Goal: Task Accomplishment & Management: Use online tool/utility

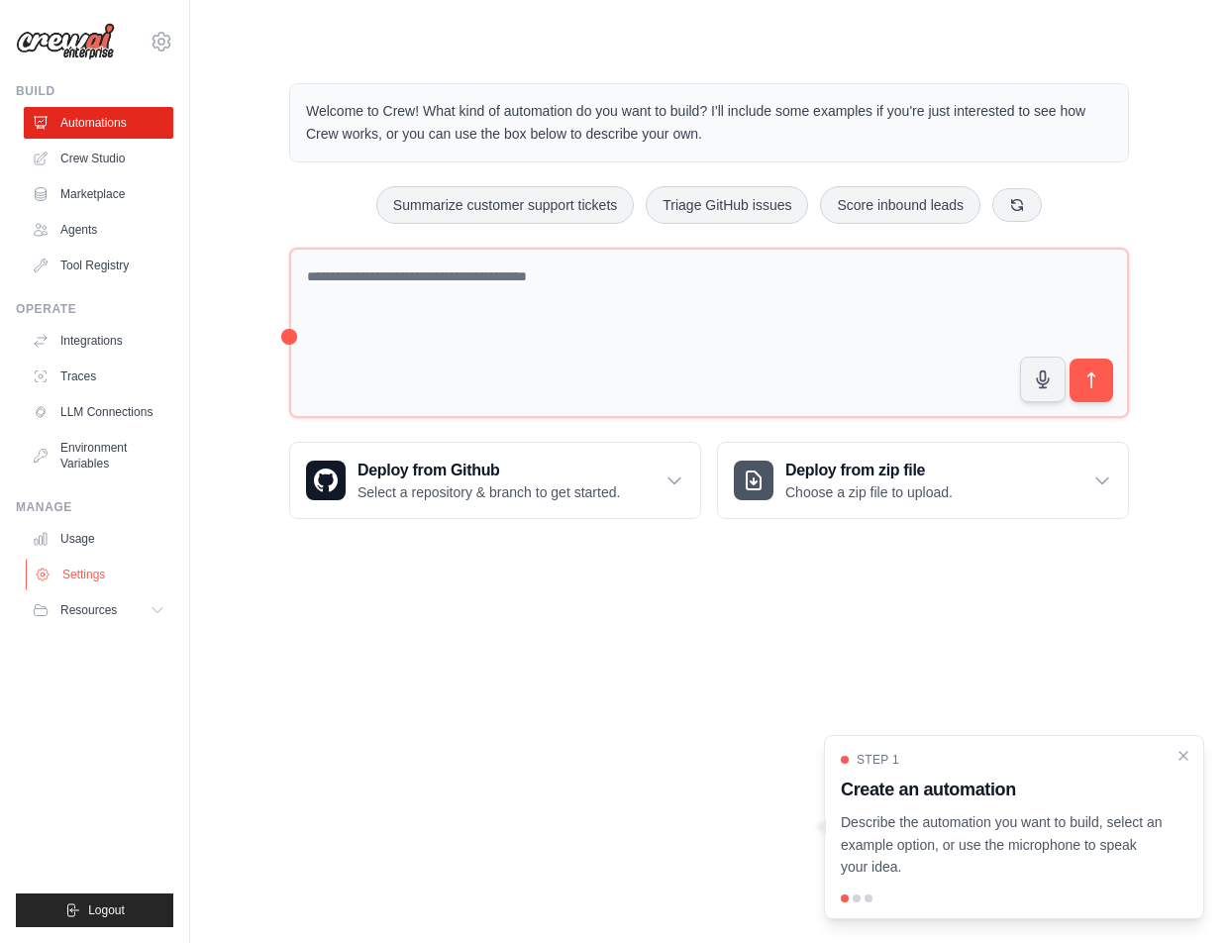
click at [79, 575] on link "Settings" at bounding box center [101, 575] width 150 height 32
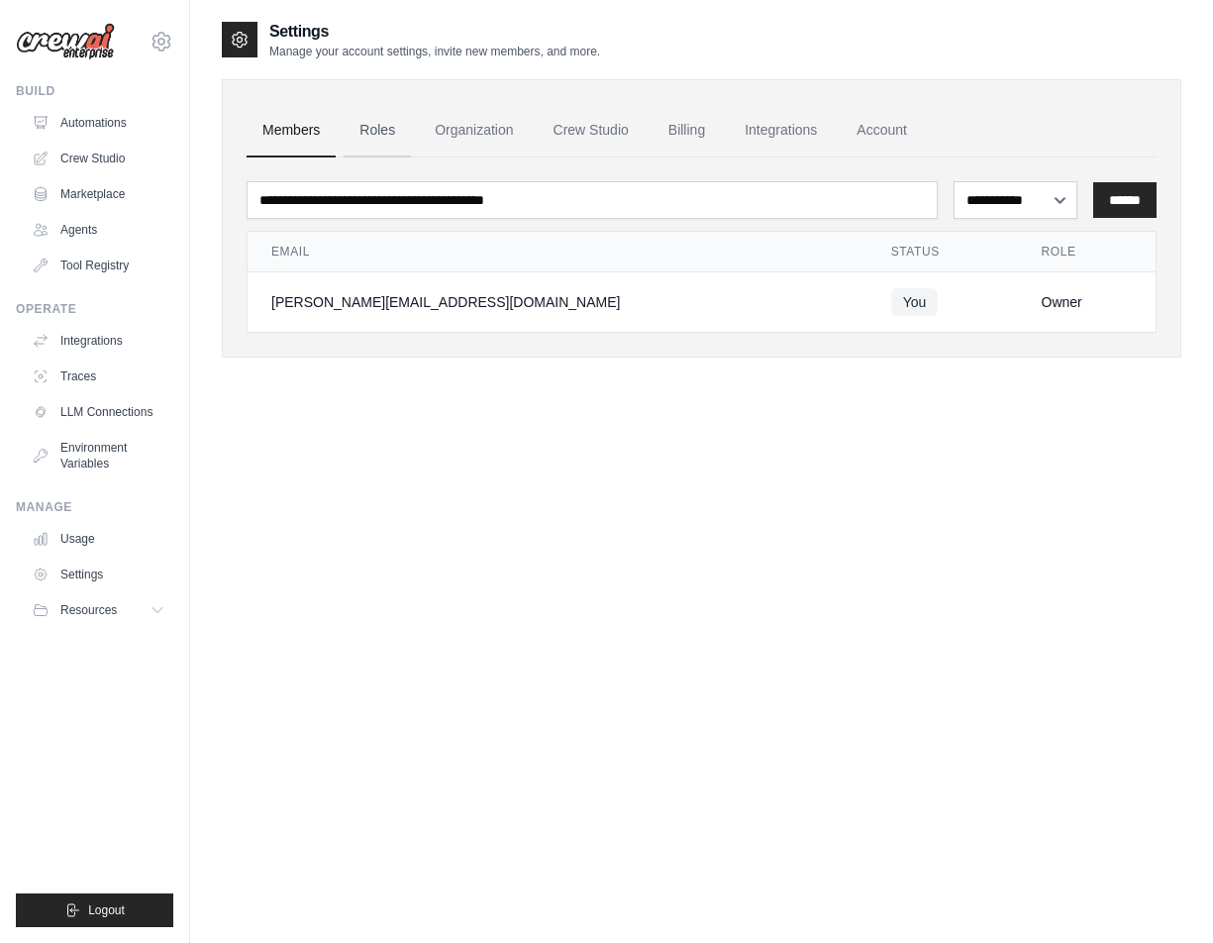
click at [393, 117] on link "Roles" at bounding box center [377, 130] width 67 height 53
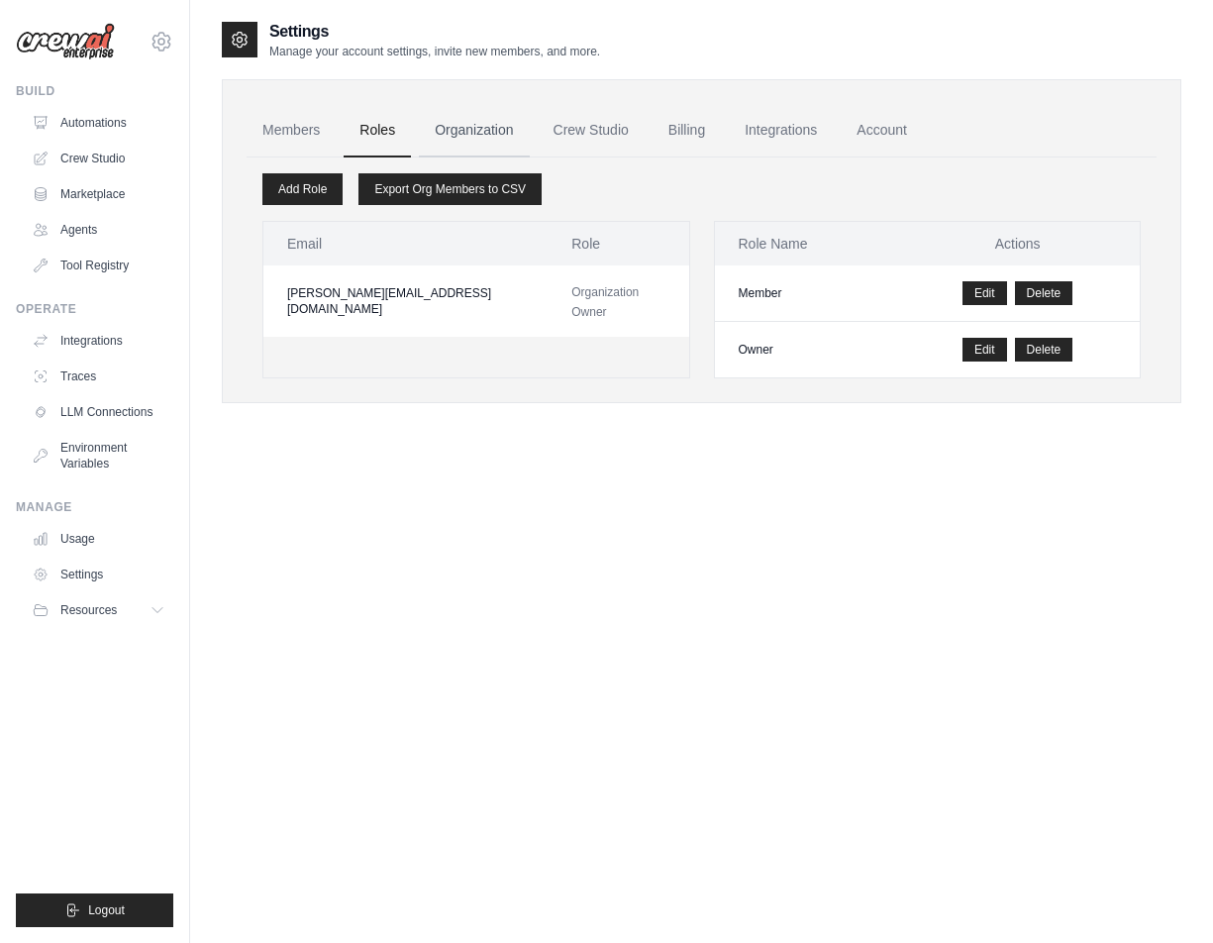
click at [460, 122] on link "Organization" at bounding box center [474, 130] width 110 height 53
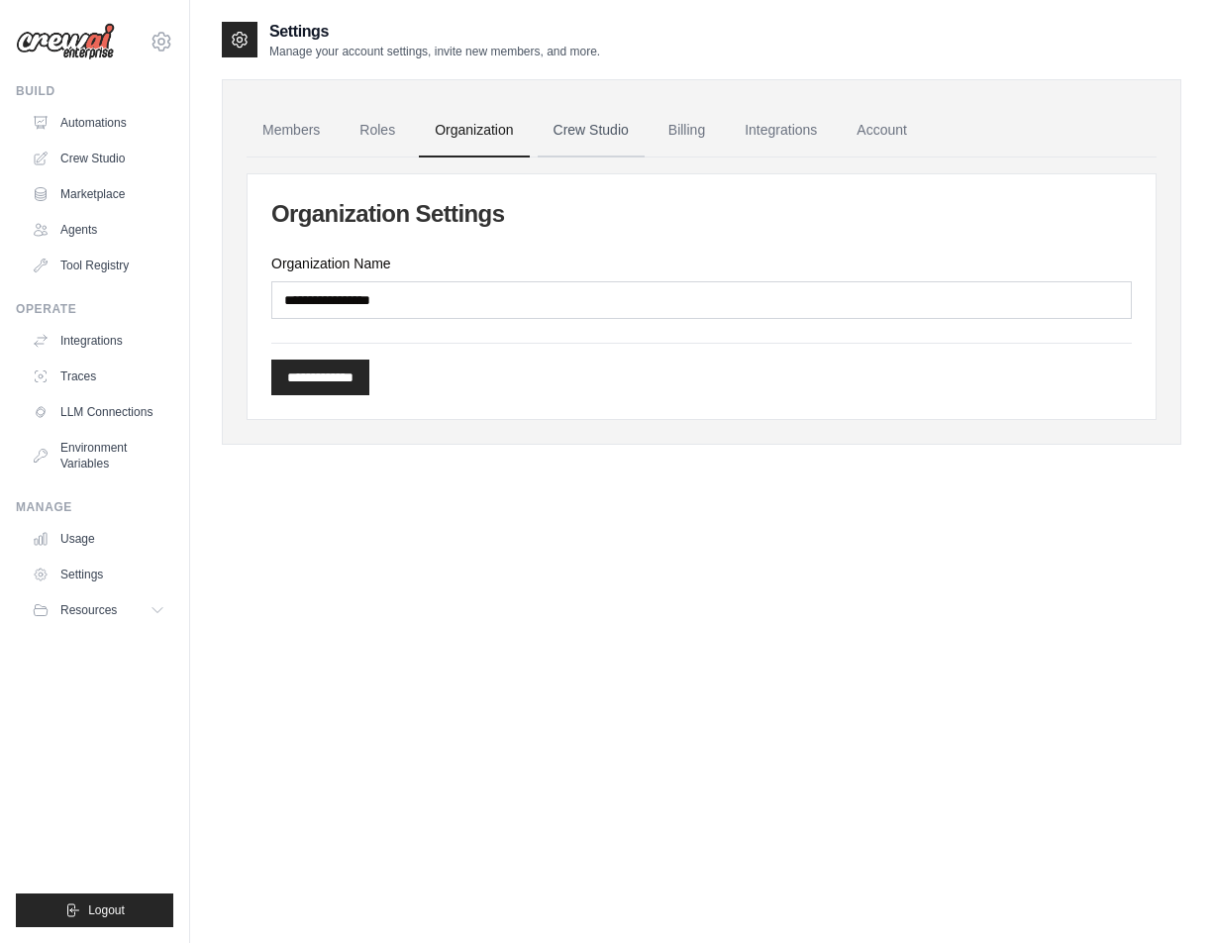
click at [581, 133] on link "Crew Studio" at bounding box center [591, 130] width 107 height 53
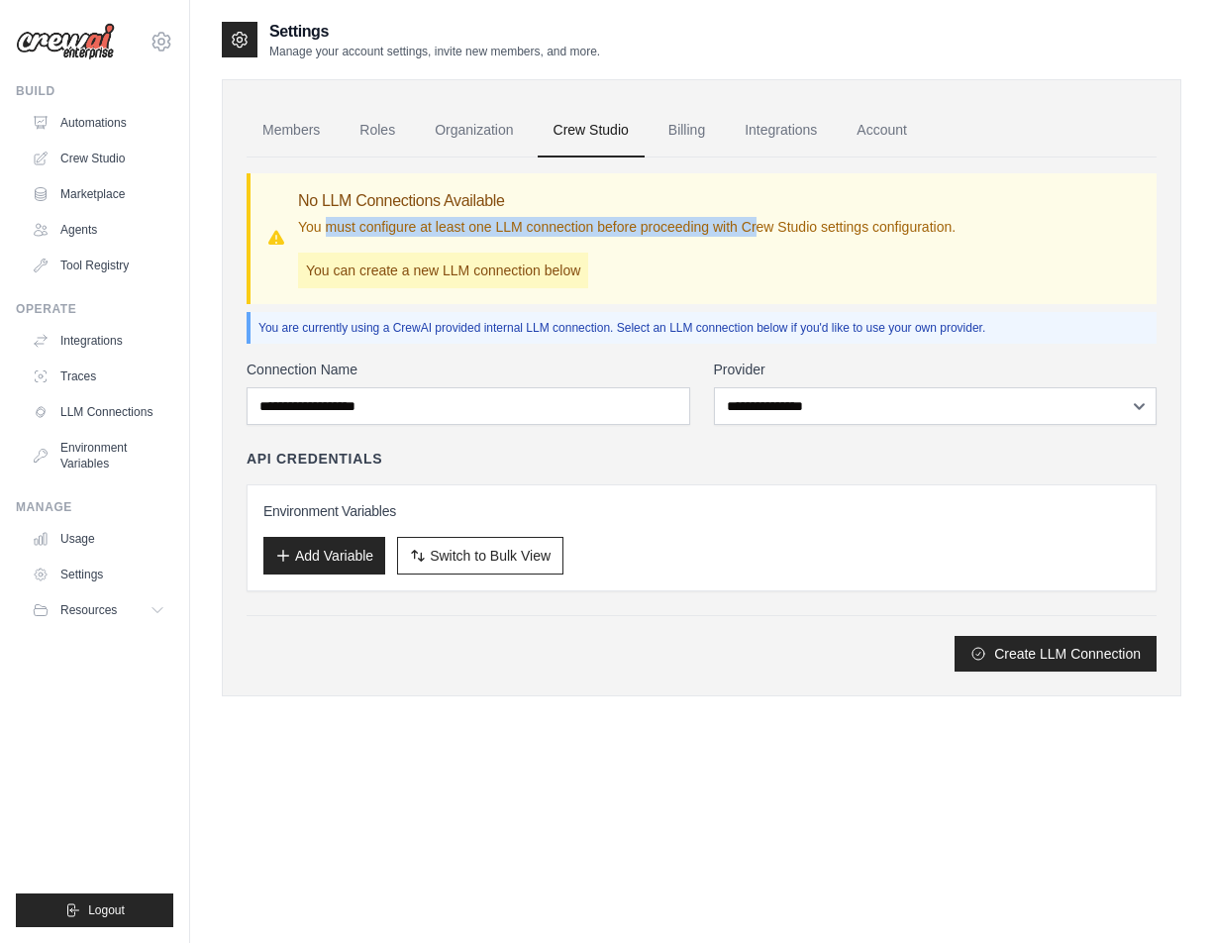
drag, startPoint x: 330, startPoint y: 223, endPoint x: 791, endPoint y: 235, distance: 461.7
click at [791, 235] on p "You must configure at least one LLM connection before proceeding with Crew Stud…" at bounding box center [627, 227] width 658 height 20
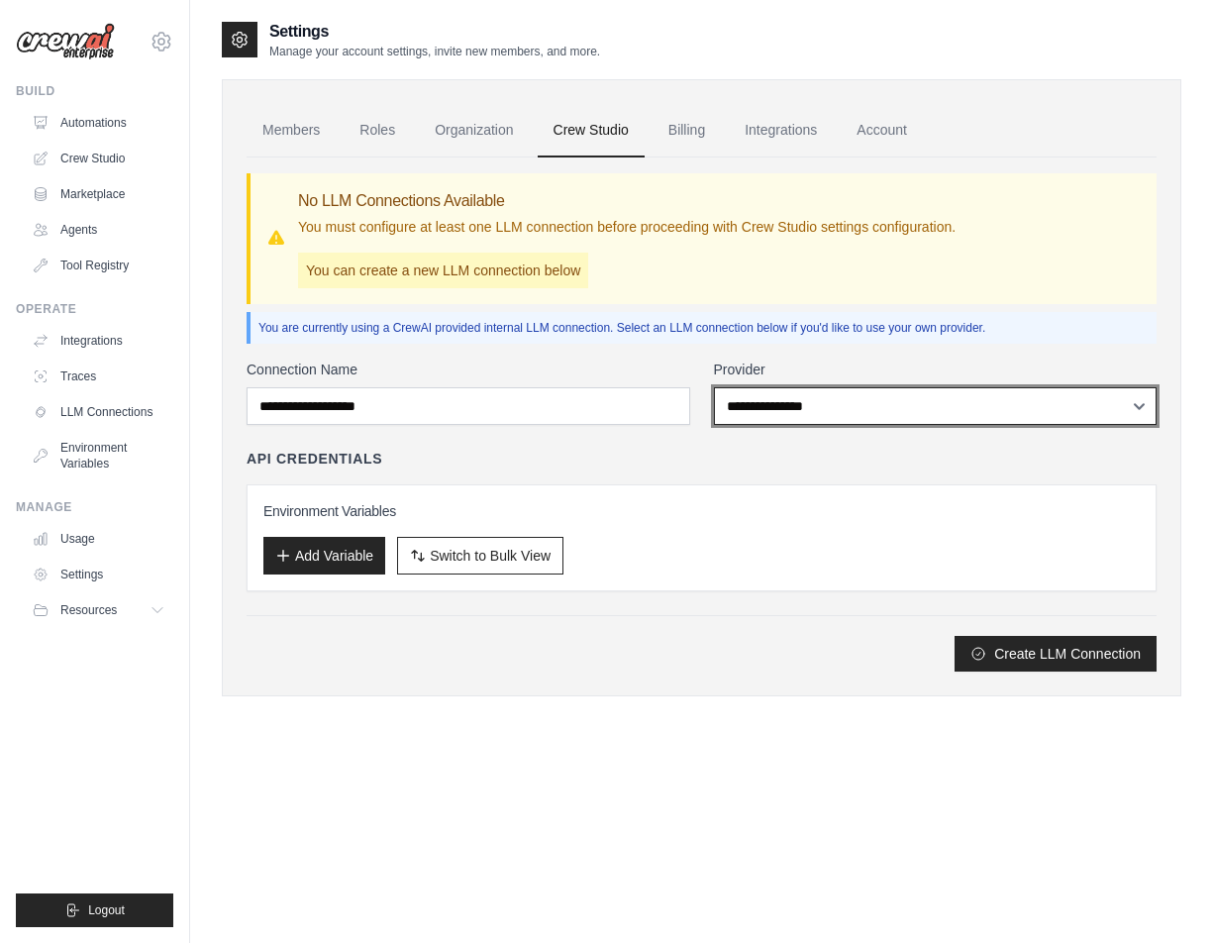
click at [787, 405] on select "**********" at bounding box center [936, 406] width 444 height 38
select select "******"
click at [714, 387] on select "**********" at bounding box center [936, 406] width 444 height 38
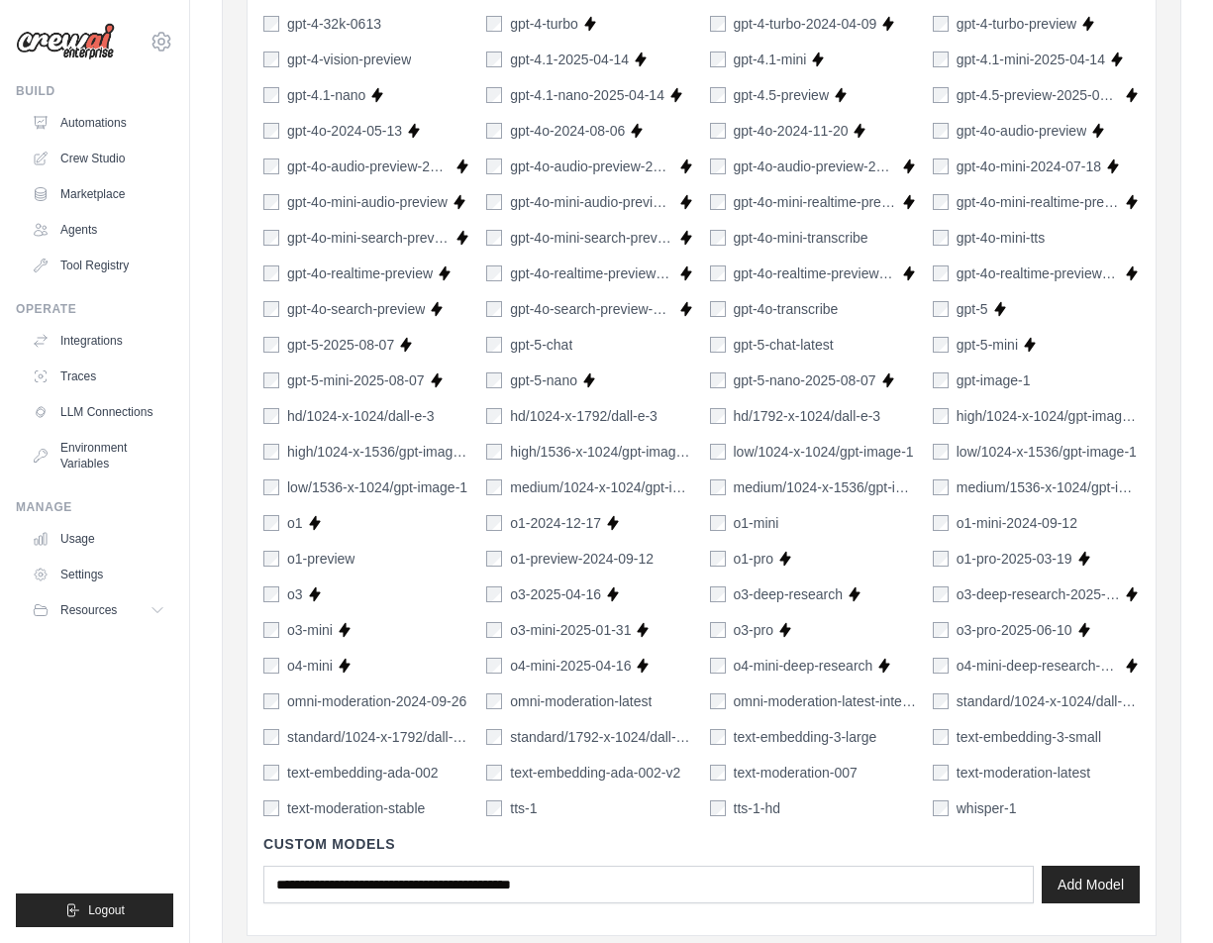
scroll to position [1159, 0]
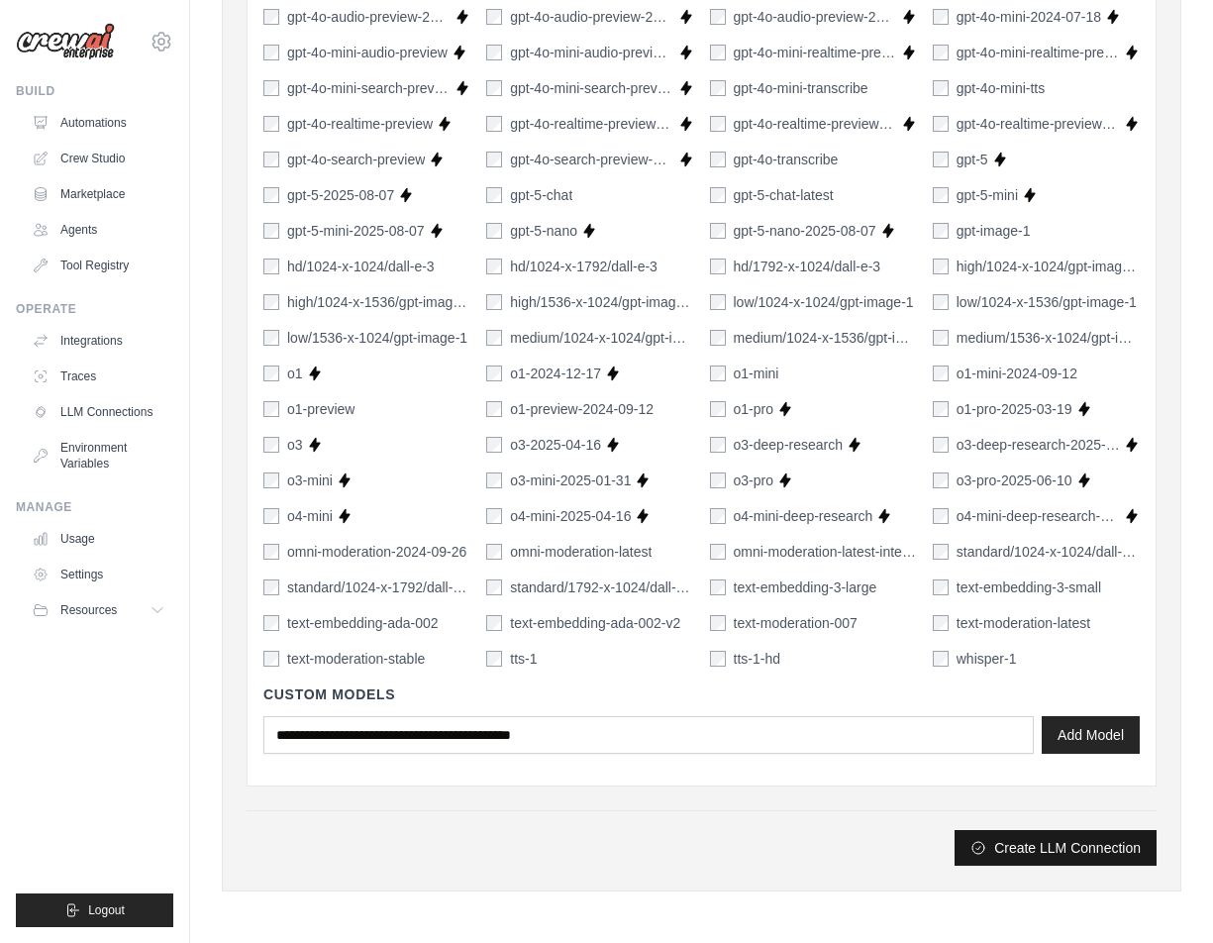
click at [1065, 855] on button "Create LLM Connection" at bounding box center [1056, 848] width 202 height 36
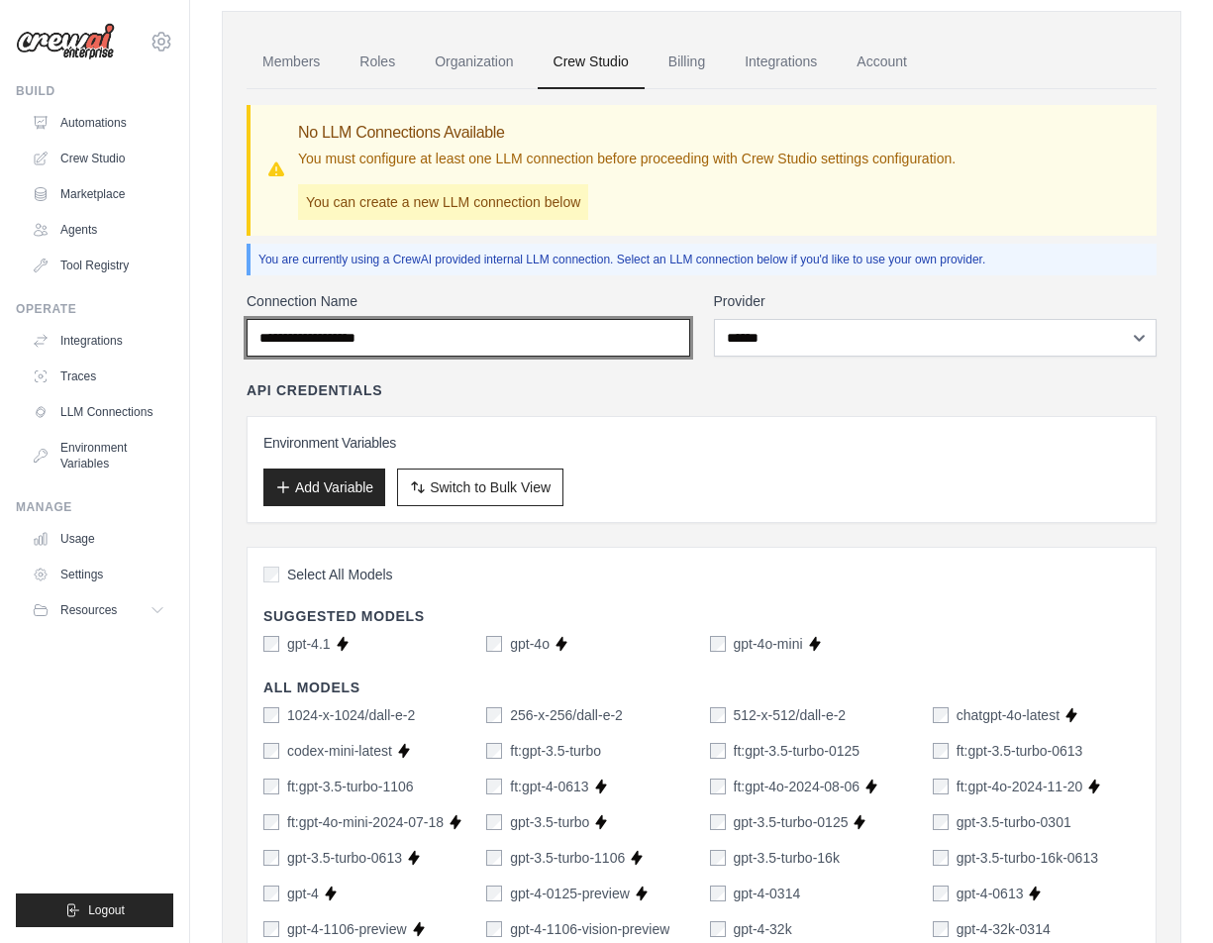
scroll to position [0, 0]
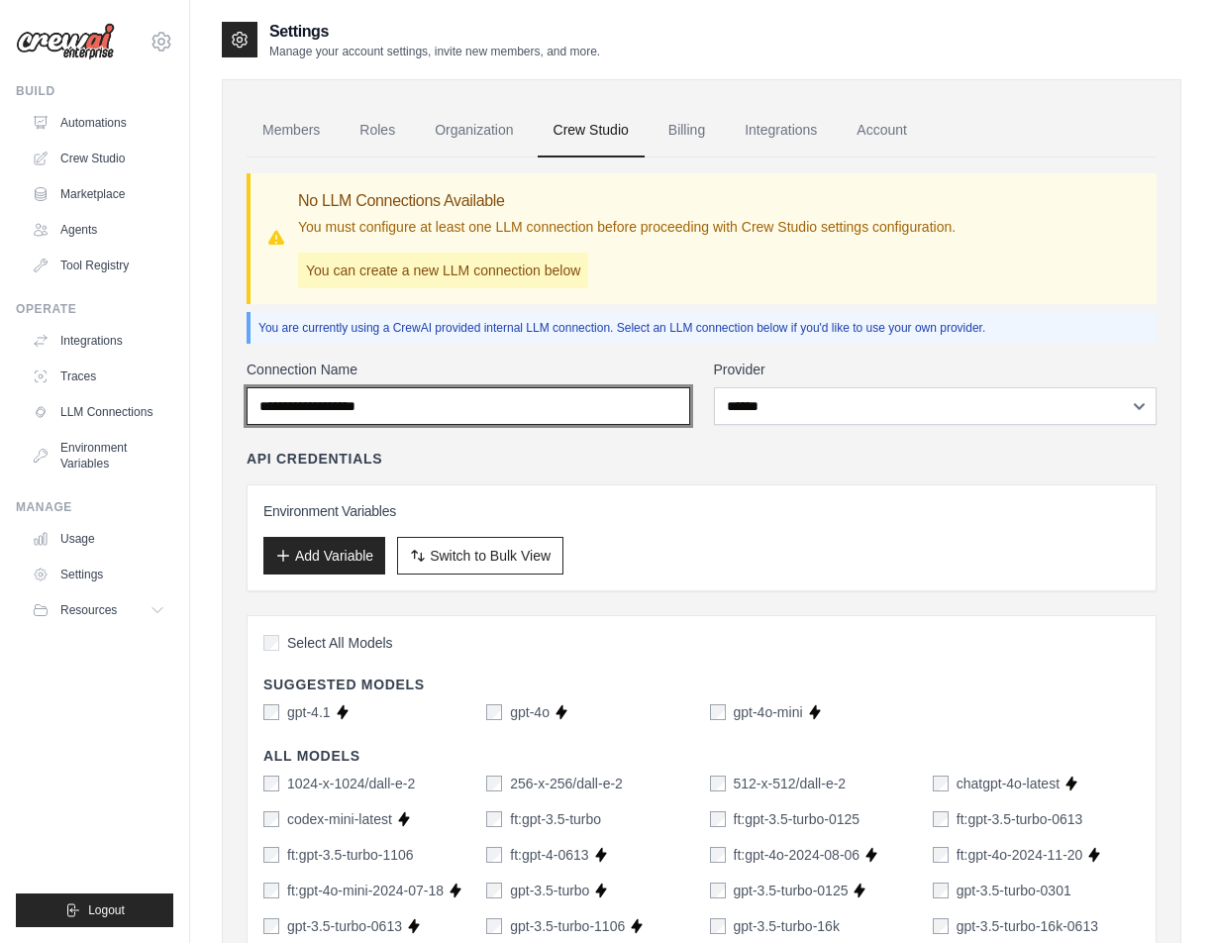
click at [302, 412] on input "Connection Name" at bounding box center [469, 406] width 444 height 38
type input "***"
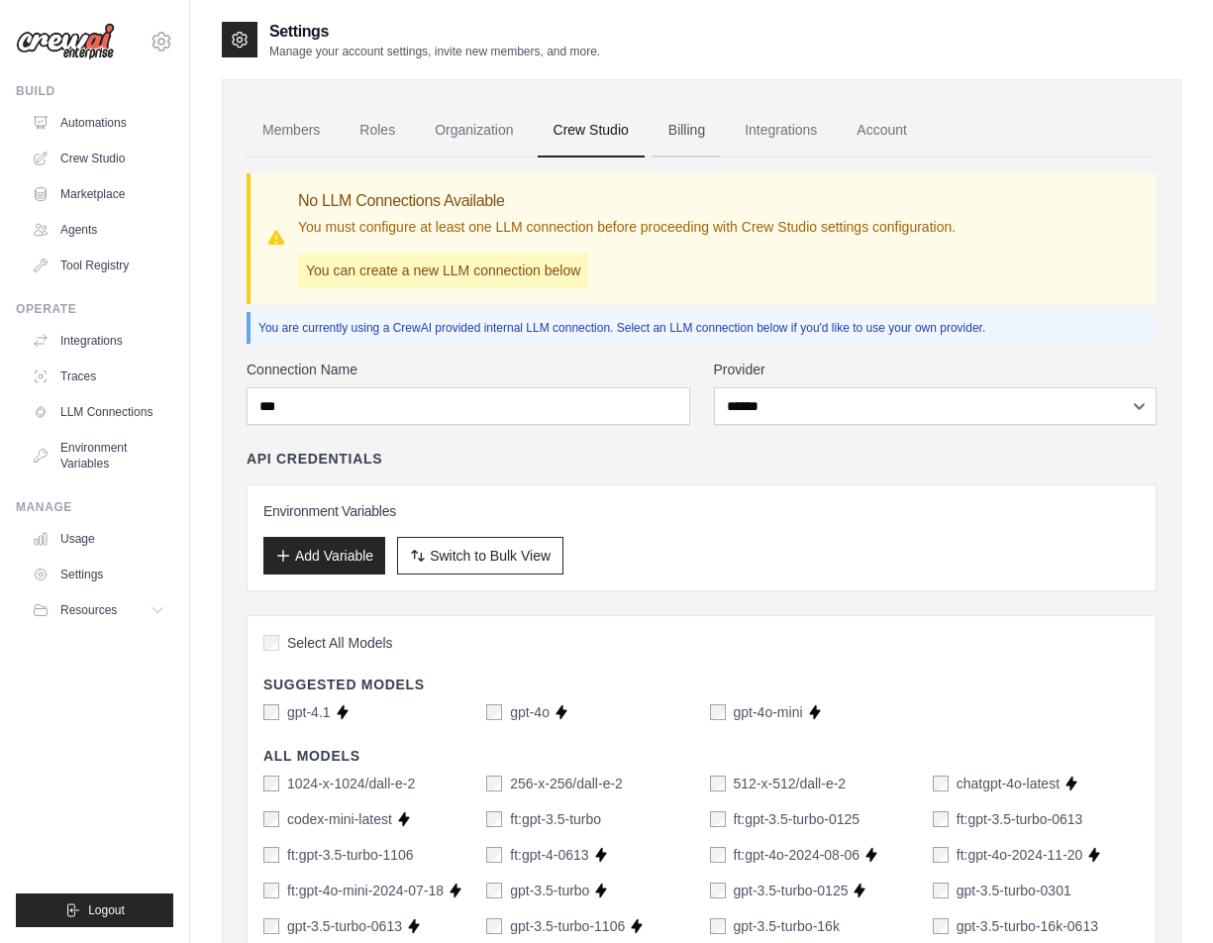
click at [697, 128] on link "Billing" at bounding box center [687, 130] width 68 height 53
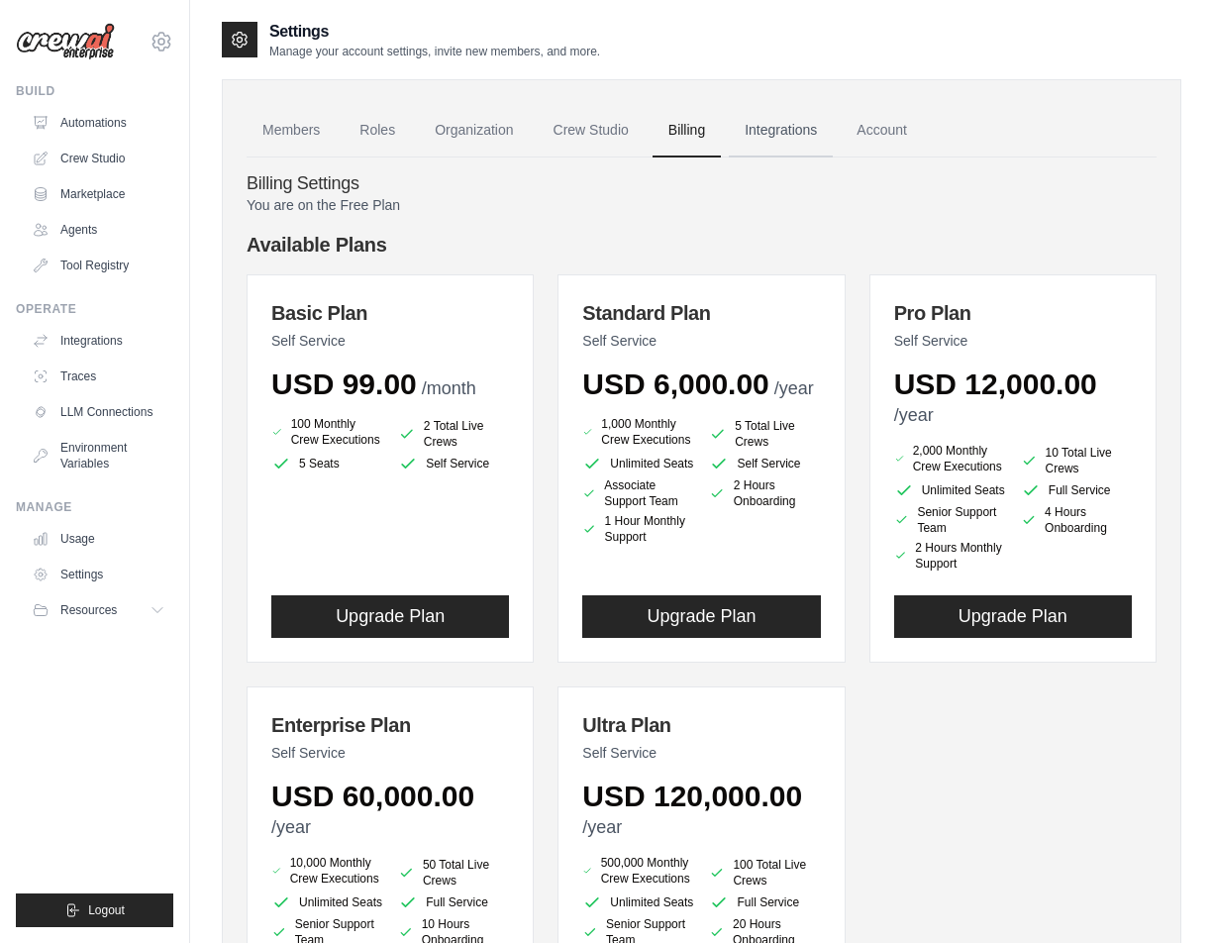
click at [785, 131] on link "Integrations" at bounding box center [781, 130] width 104 height 53
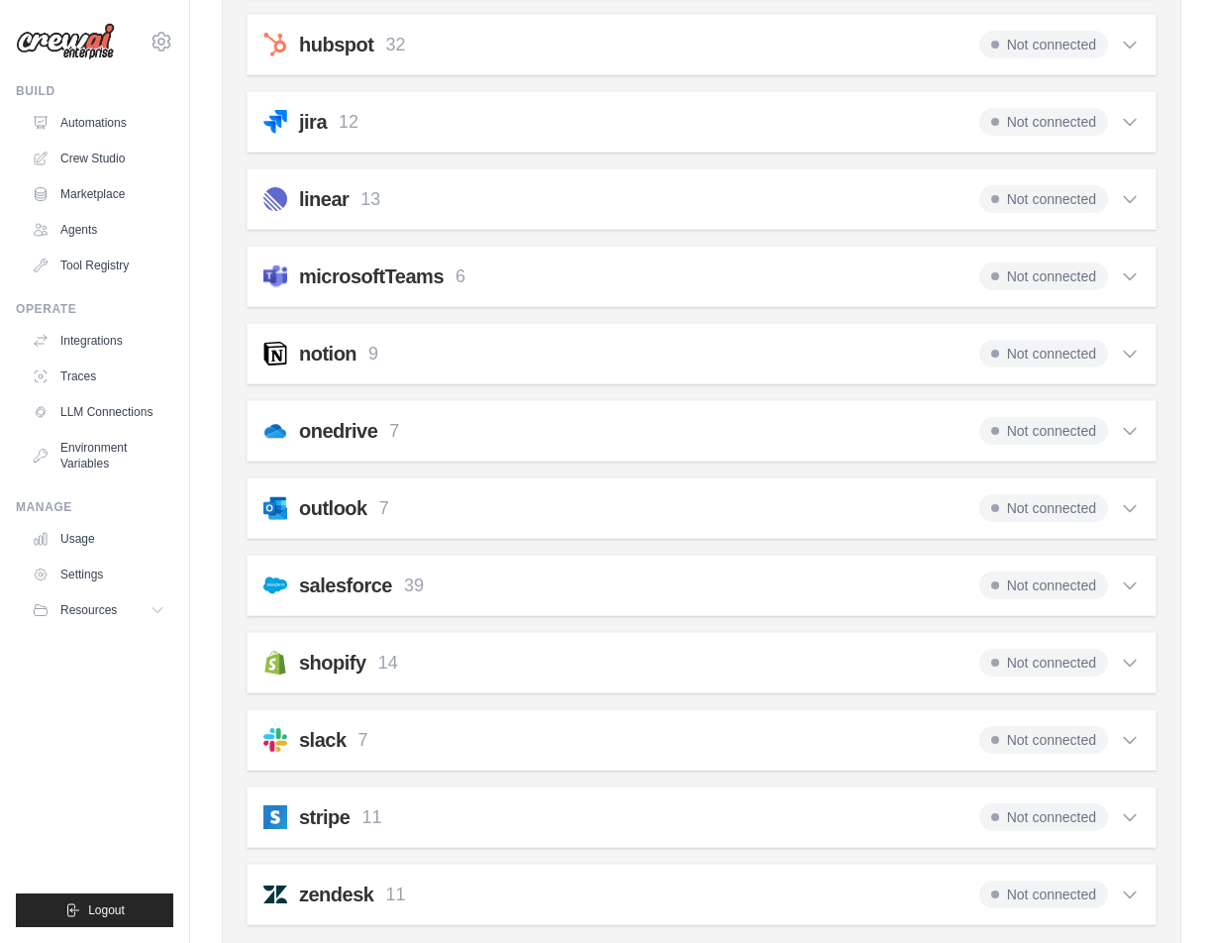
scroll to position [990, 0]
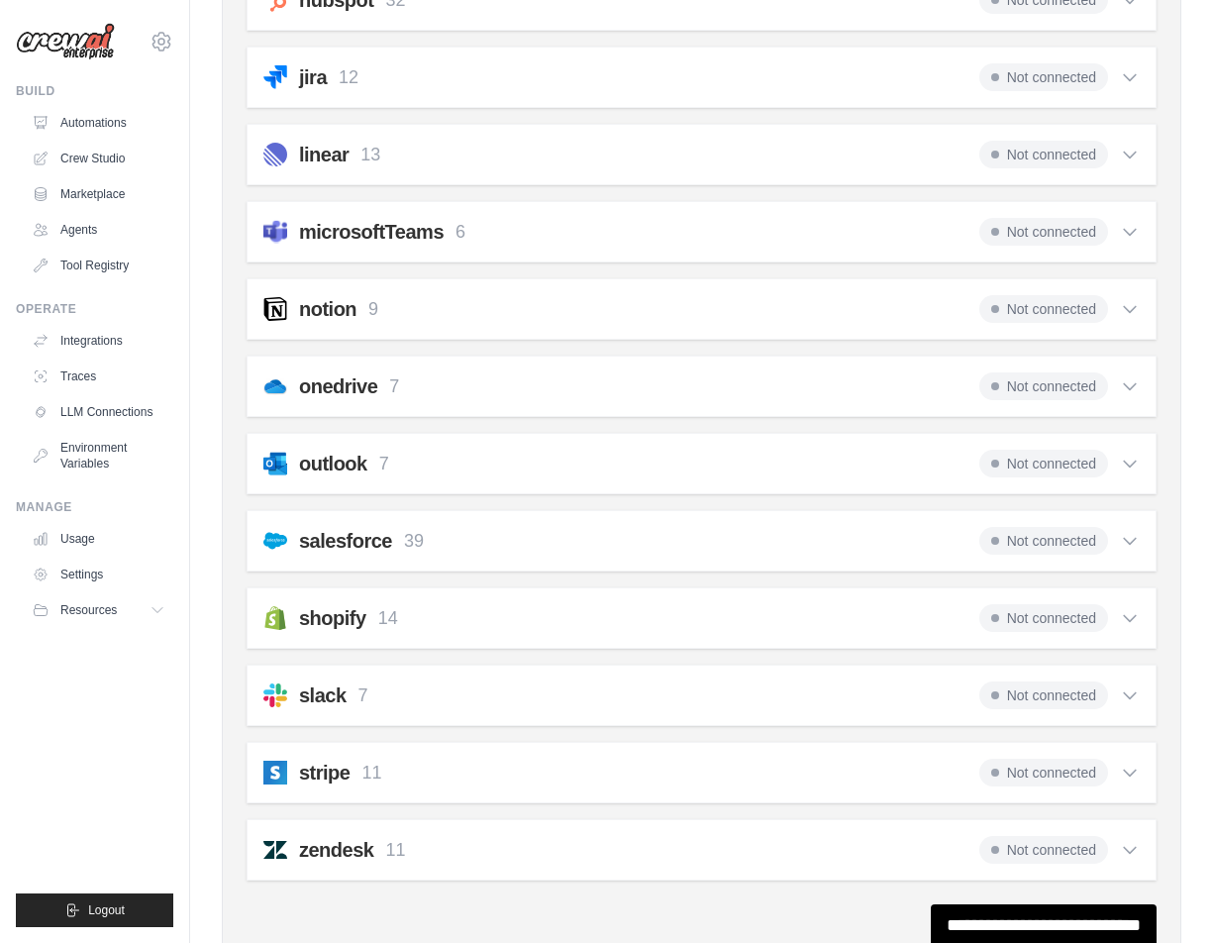
click at [1129, 232] on icon at bounding box center [1130, 232] width 20 height 20
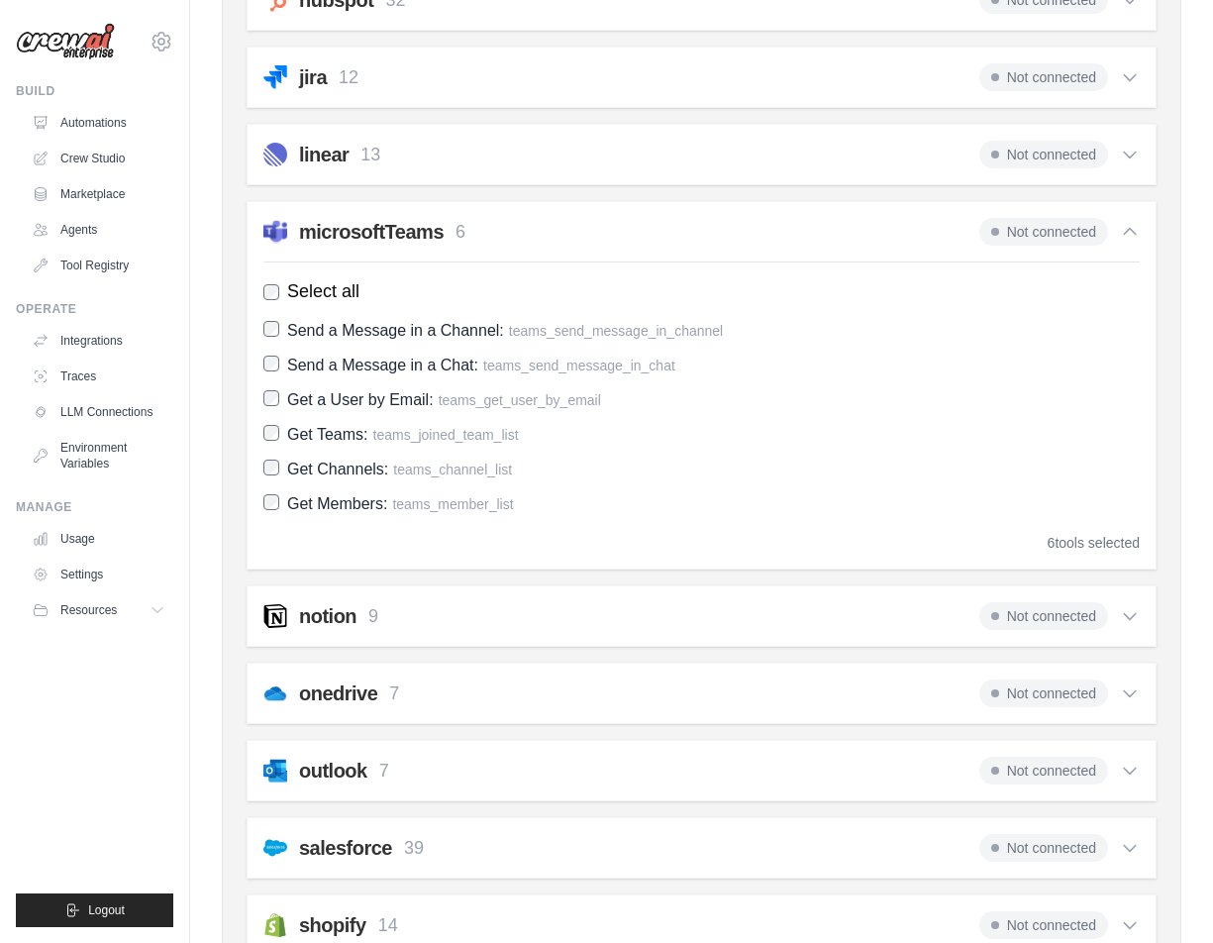
click at [1133, 235] on icon at bounding box center [1130, 232] width 20 height 20
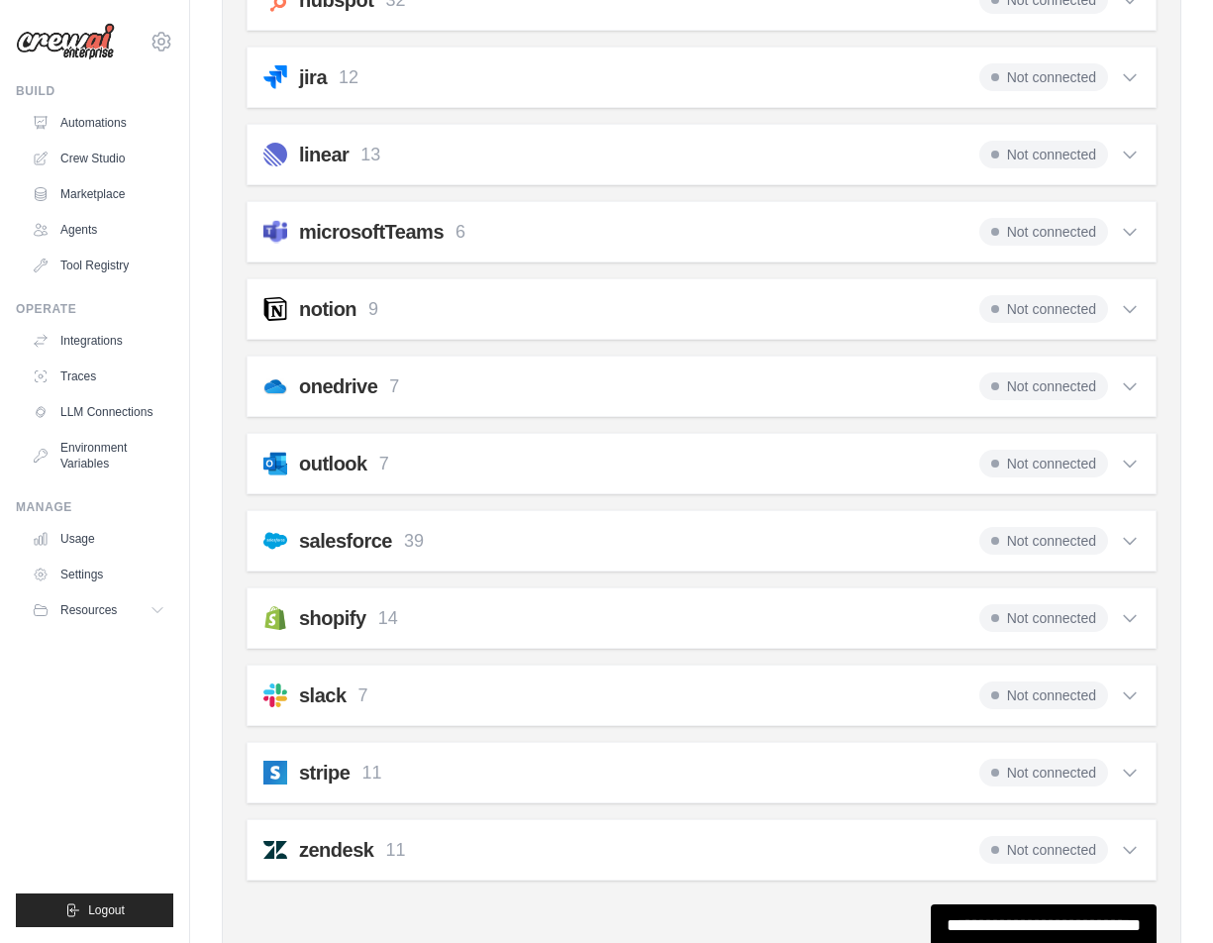
scroll to position [1071, 0]
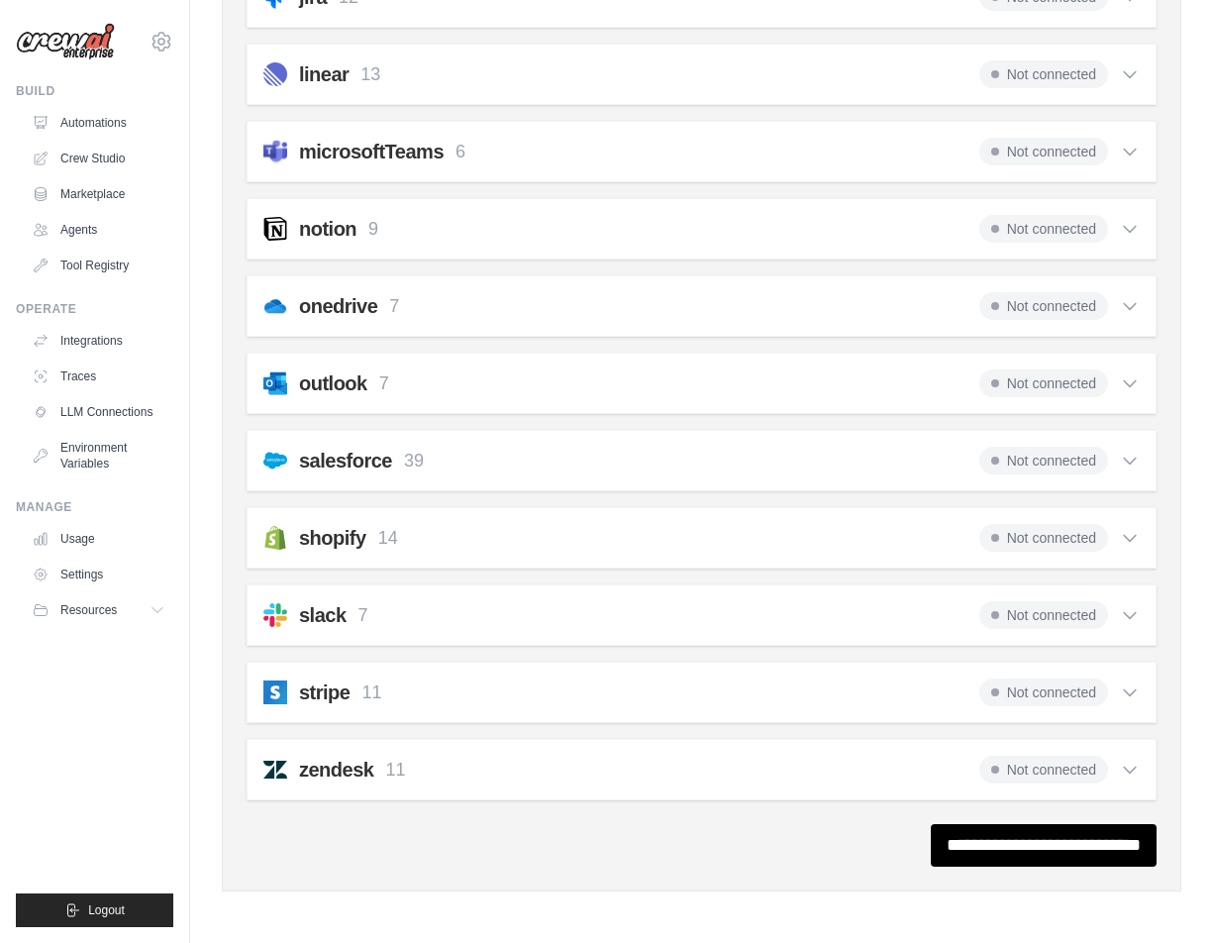
click at [1136, 374] on icon at bounding box center [1130, 383] width 20 height 20
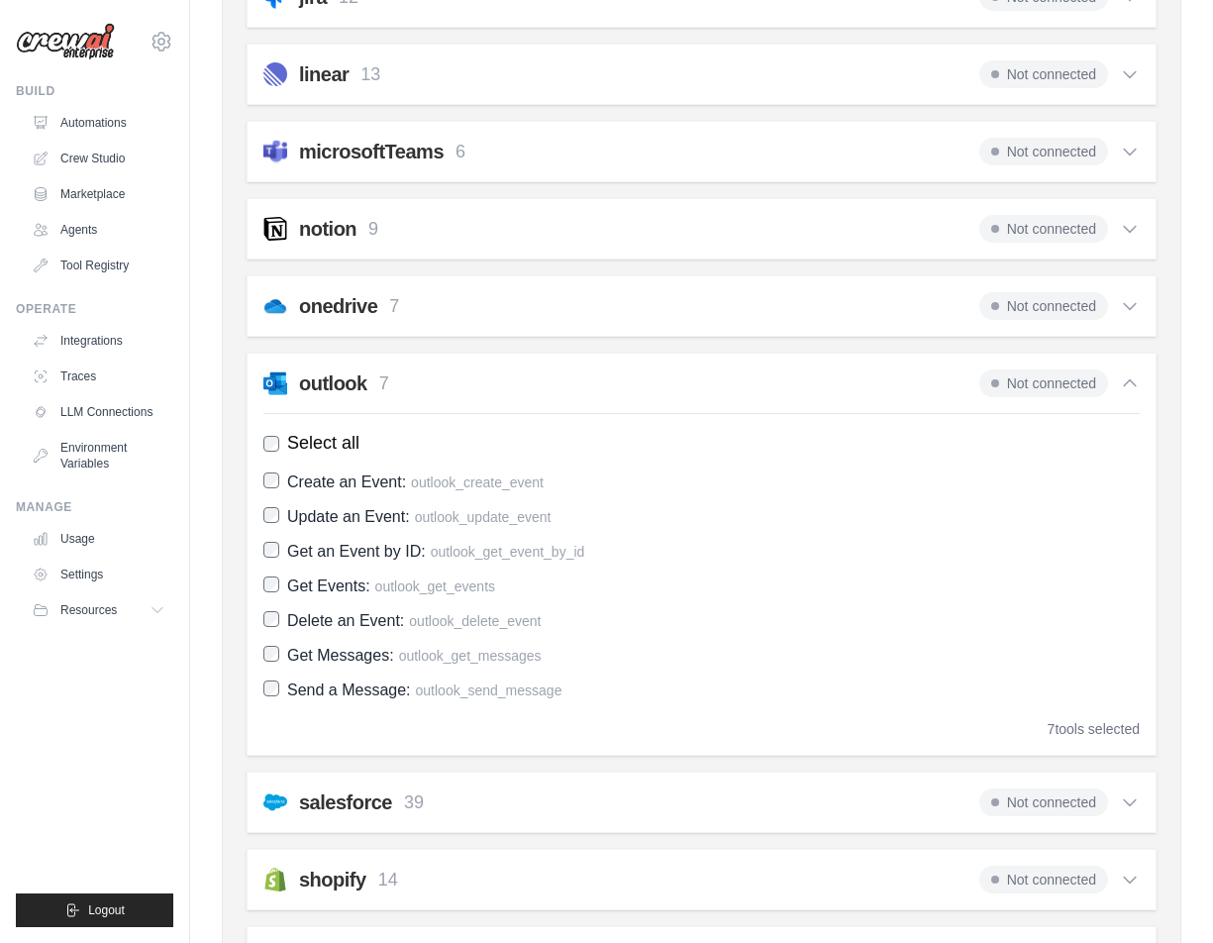
click at [1136, 374] on icon at bounding box center [1130, 383] width 20 height 20
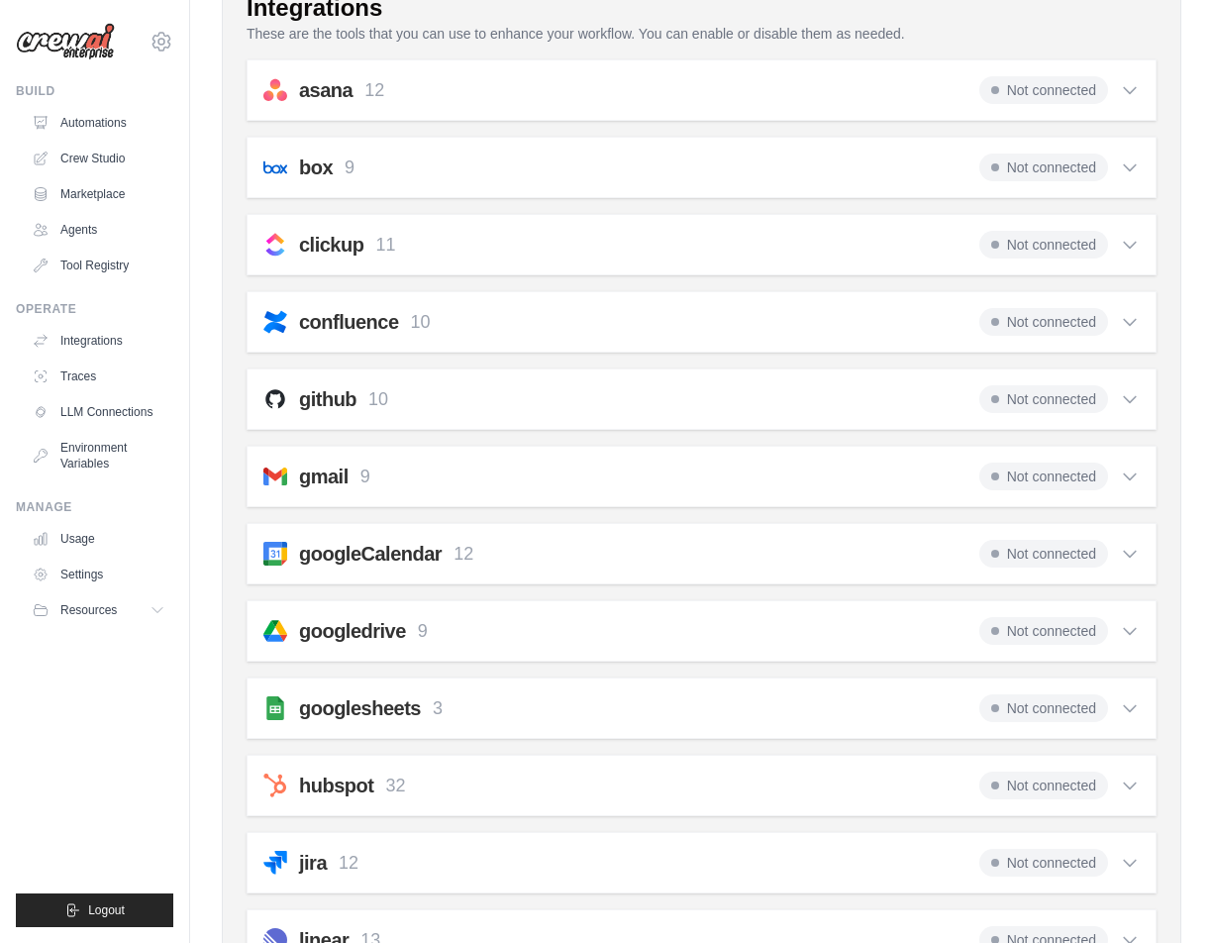
scroll to position [0, 0]
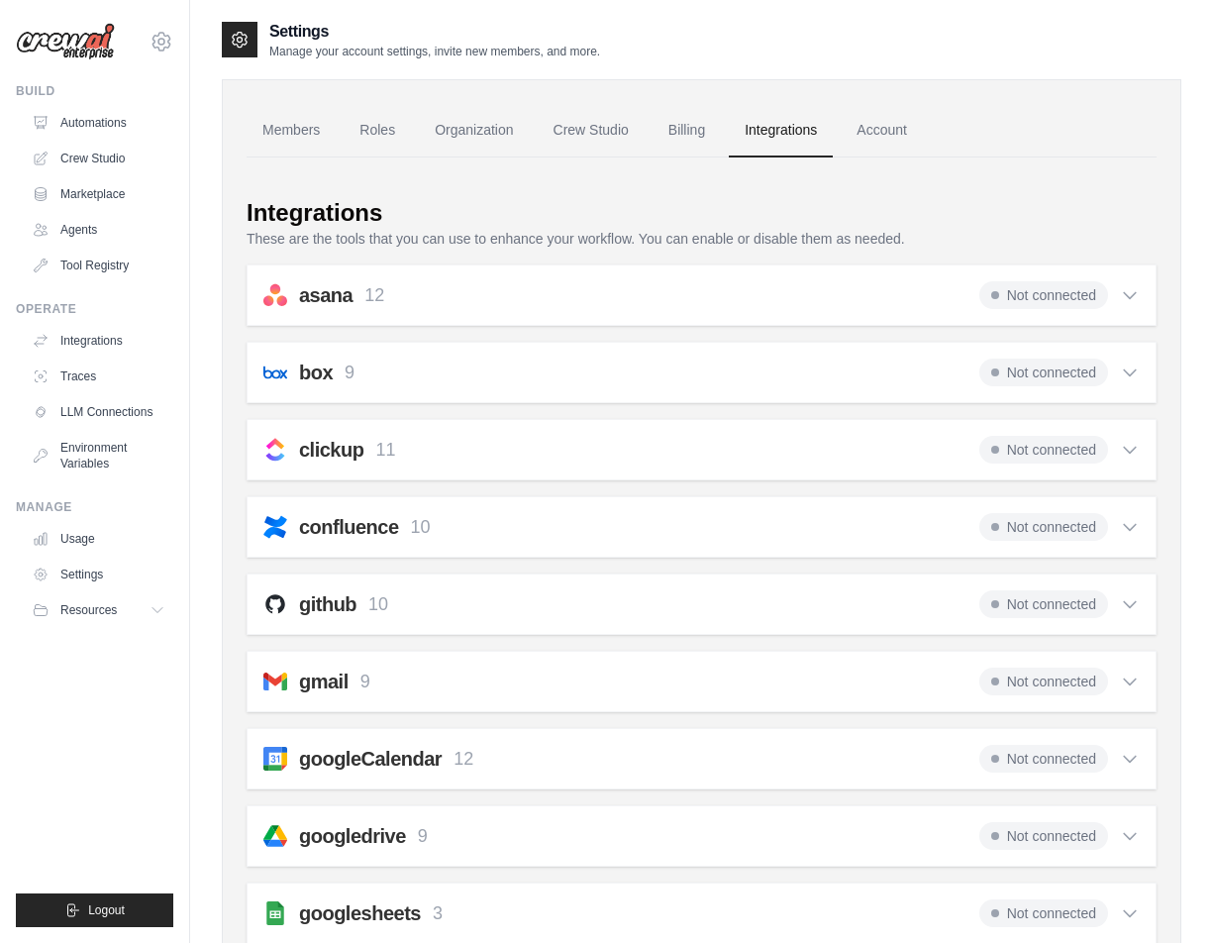
click at [629, 296] on div "asana 12 Not connected" at bounding box center [701, 295] width 876 height 28
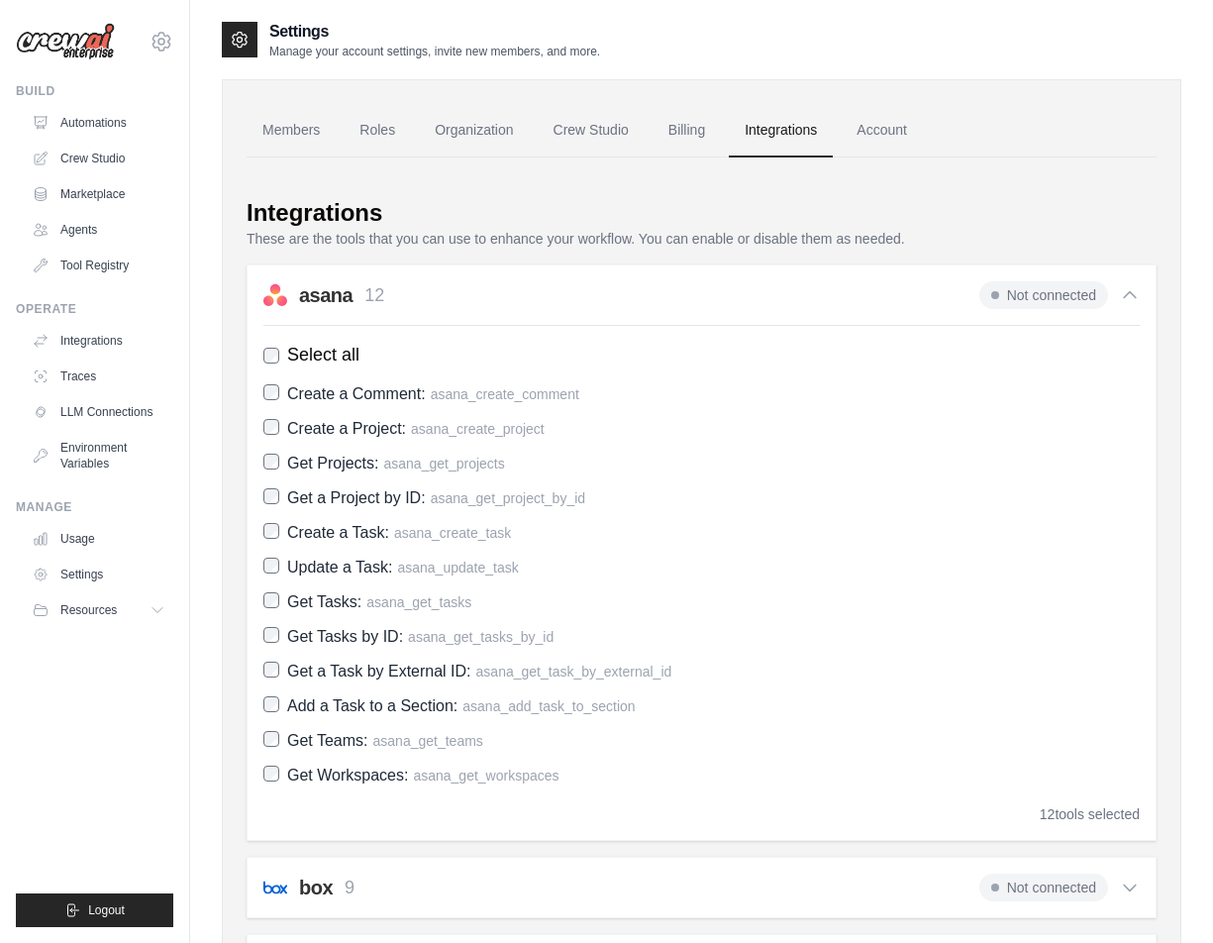
click at [629, 296] on div "asana 12 Not connected" at bounding box center [701, 295] width 876 height 28
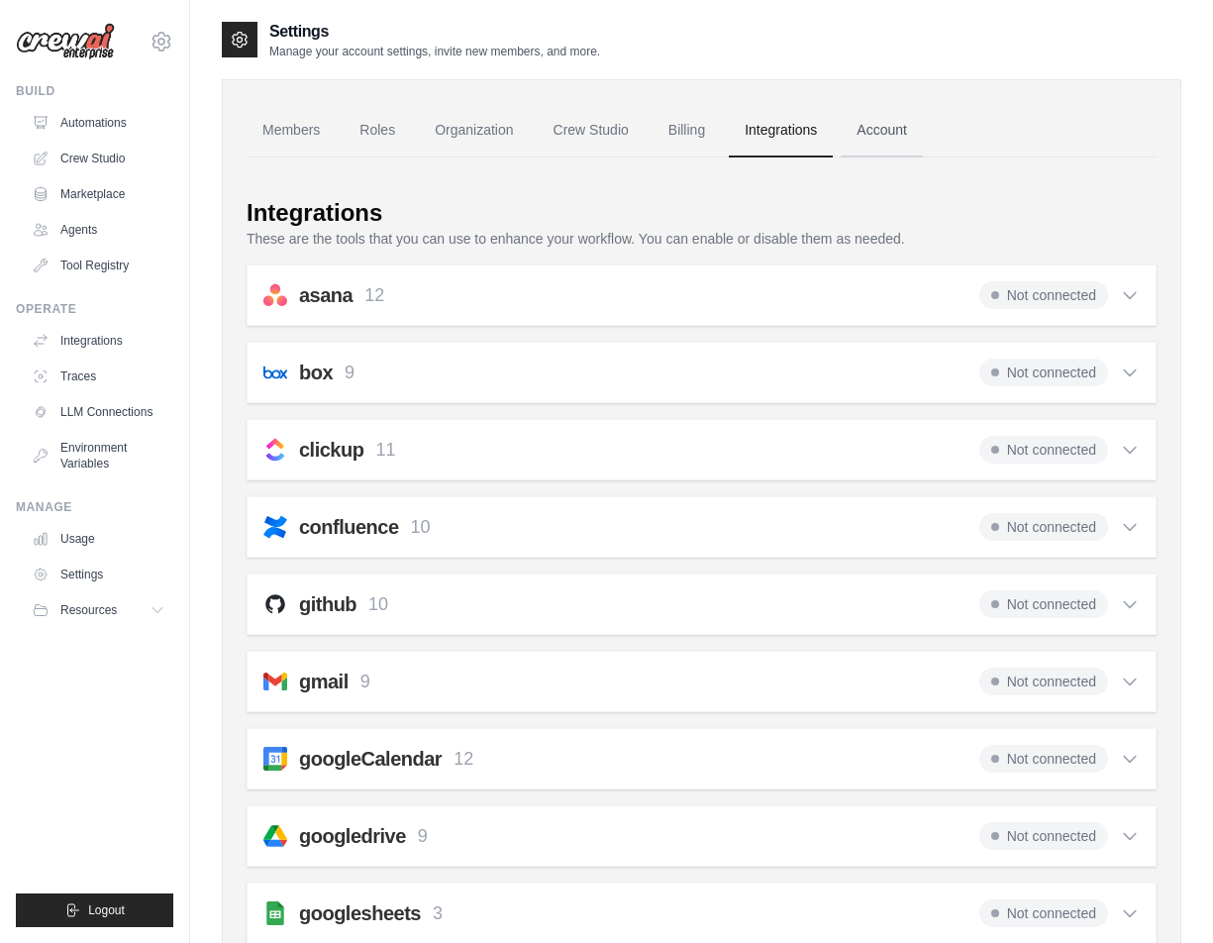
click at [904, 134] on link "Account" at bounding box center [882, 130] width 82 height 53
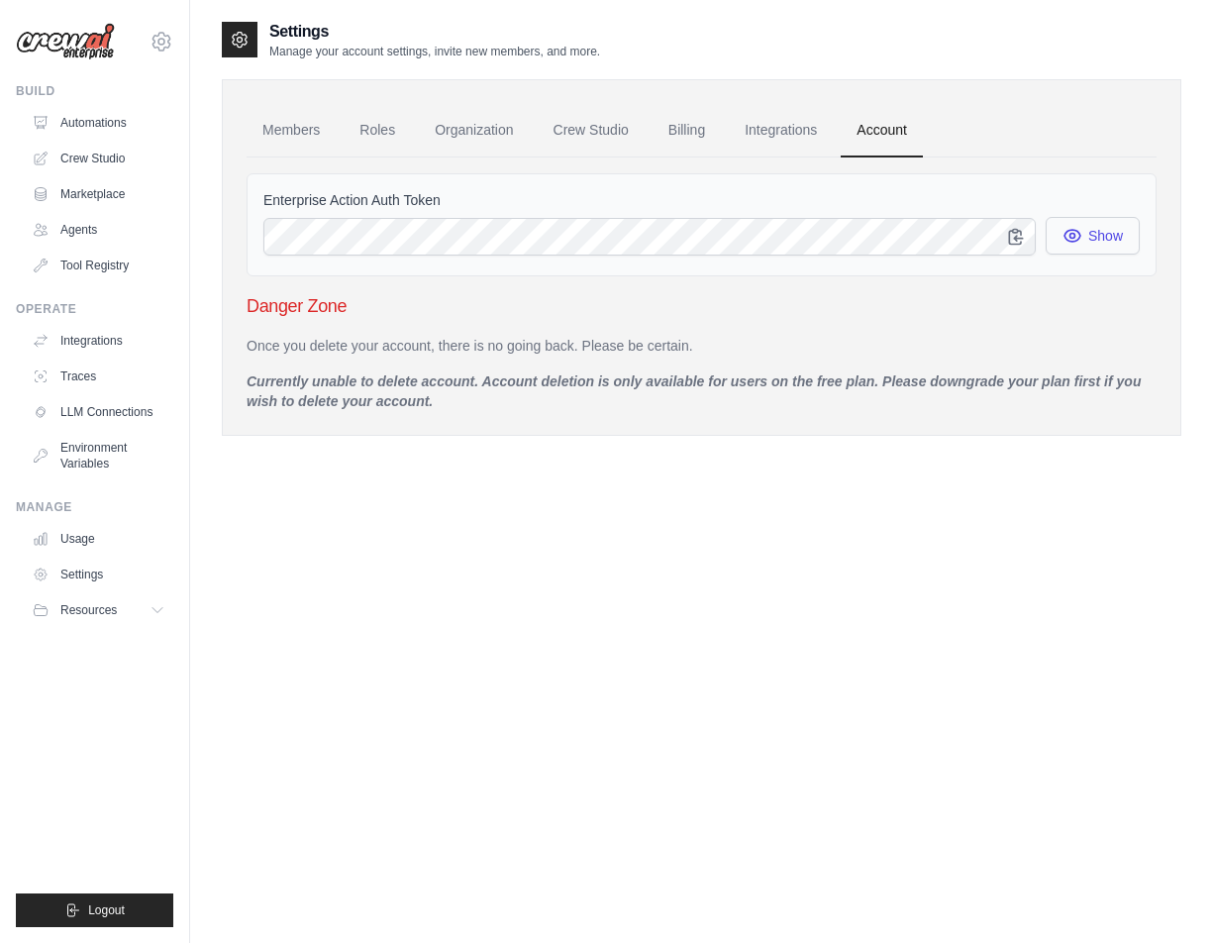
click at [1096, 241] on button "Show" at bounding box center [1093, 236] width 94 height 38
click at [290, 121] on link "Members" at bounding box center [291, 130] width 89 height 53
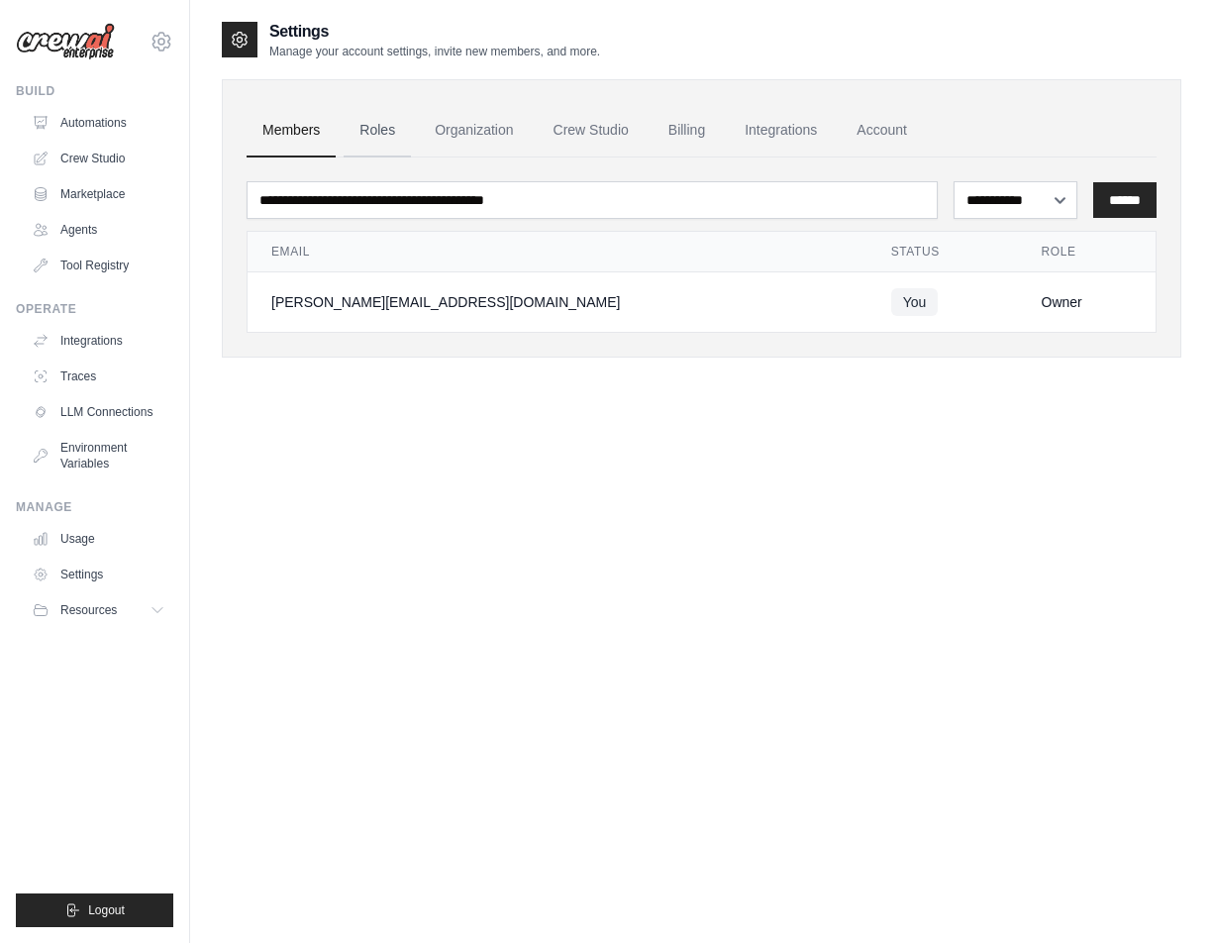
click at [373, 119] on link "Roles" at bounding box center [377, 130] width 67 height 53
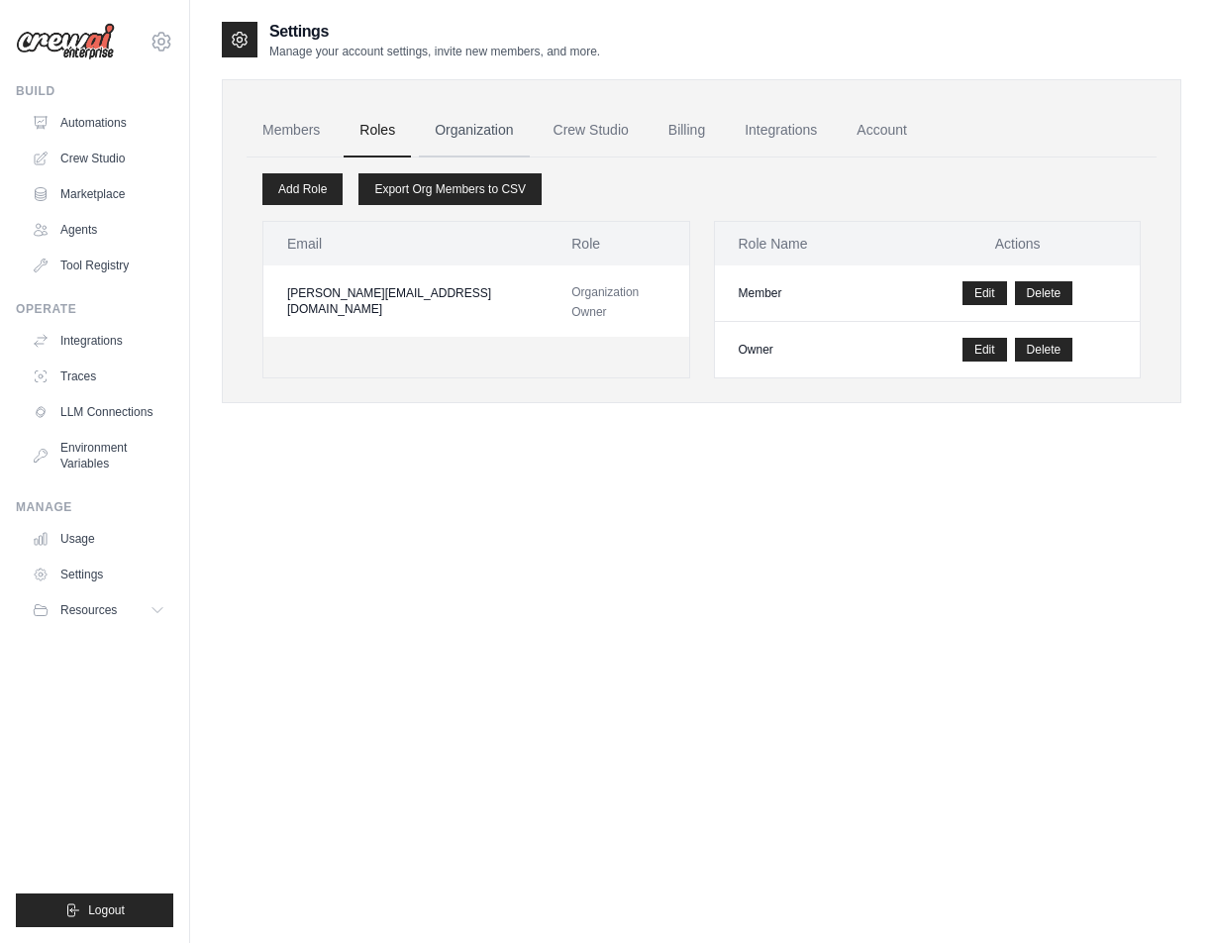
click at [503, 118] on link "Organization" at bounding box center [474, 130] width 110 height 53
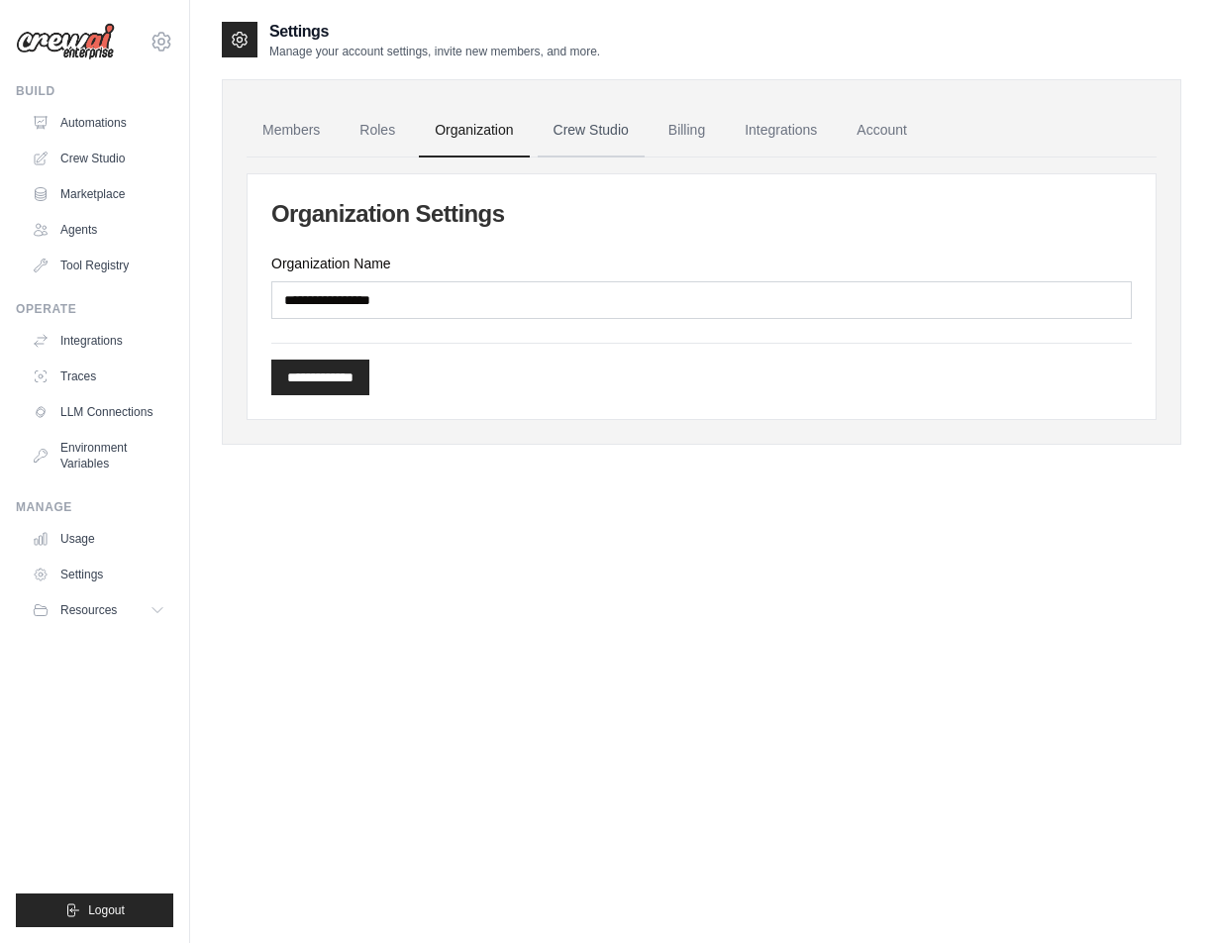
click at [615, 124] on link "Crew Studio" at bounding box center [591, 130] width 107 height 53
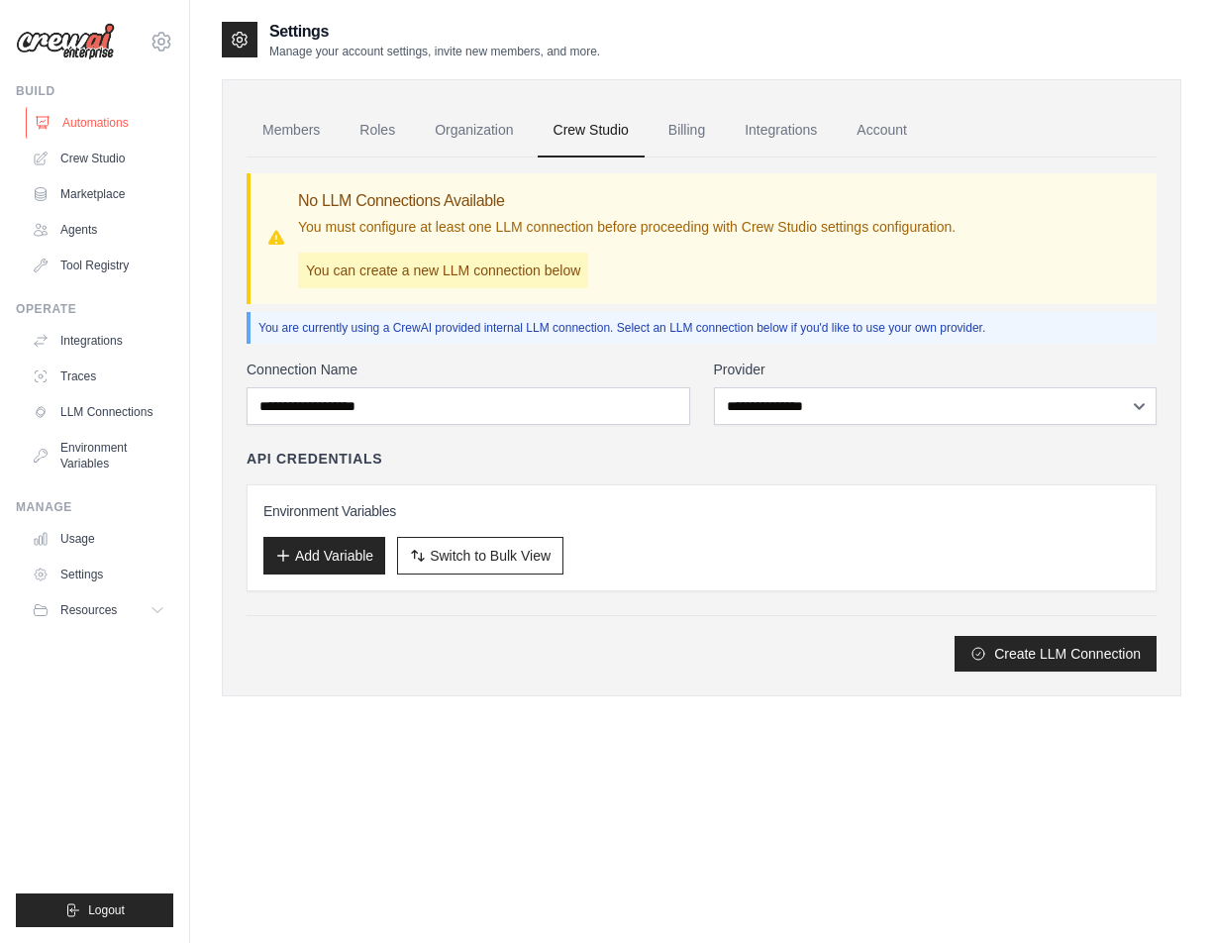
click at [56, 132] on link "Automations" at bounding box center [101, 123] width 150 height 32
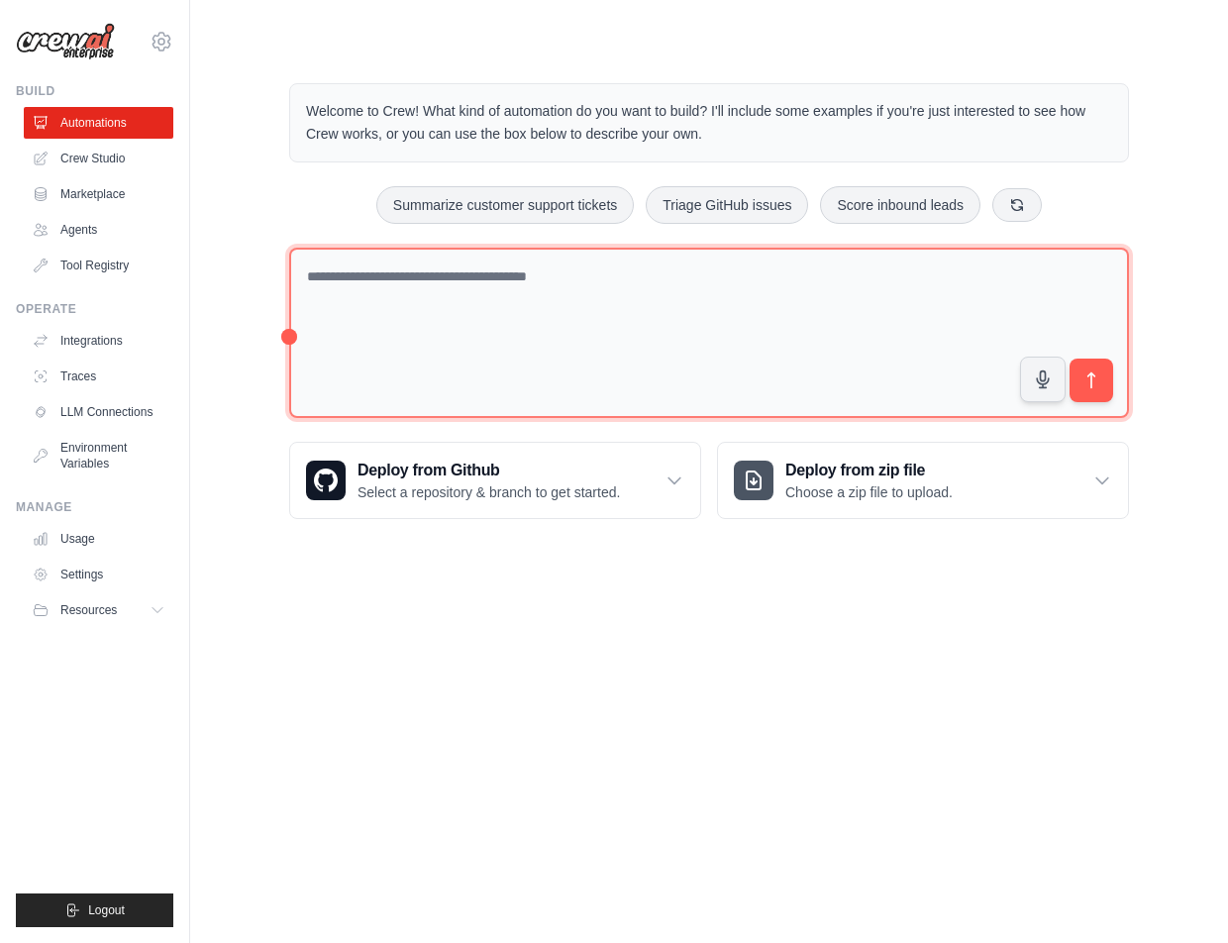
click at [630, 350] on textarea at bounding box center [709, 333] width 840 height 171
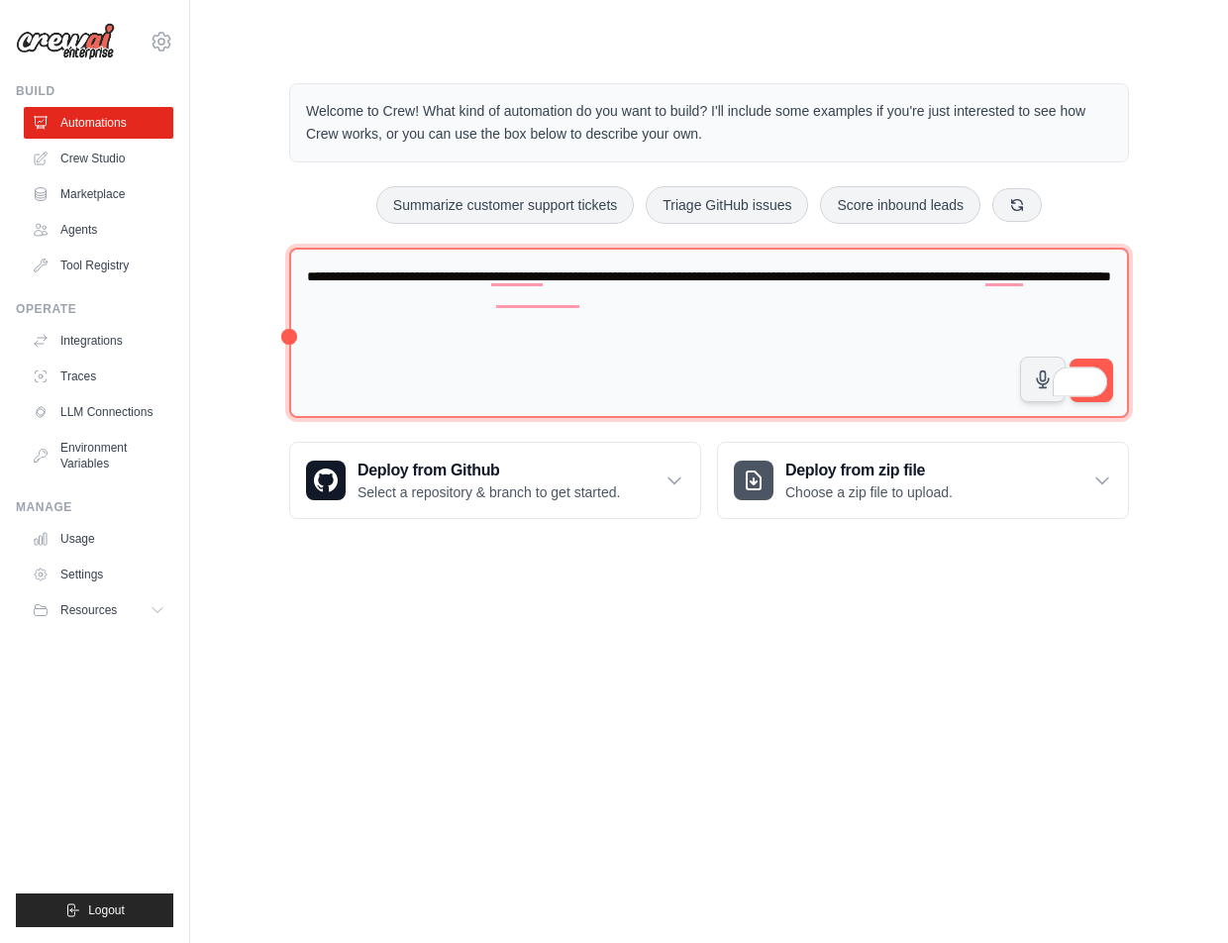
type textarea "**********"
